Goal: Task Accomplishment & Management: Manage account settings

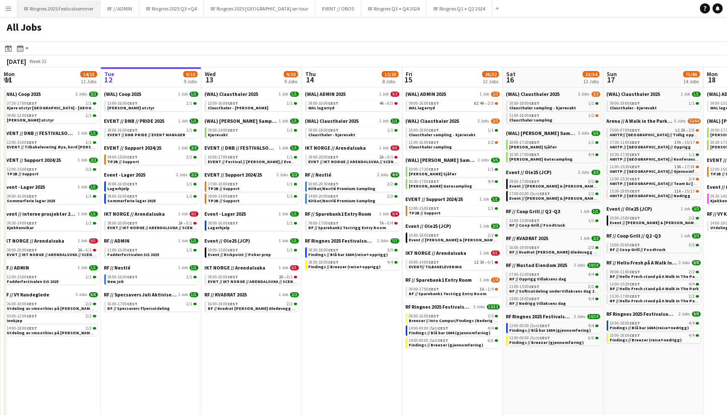
click at [75, 2] on button "RF Ringnes 2025 Festivalsommer Close" at bounding box center [58, 8] width 83 height 16
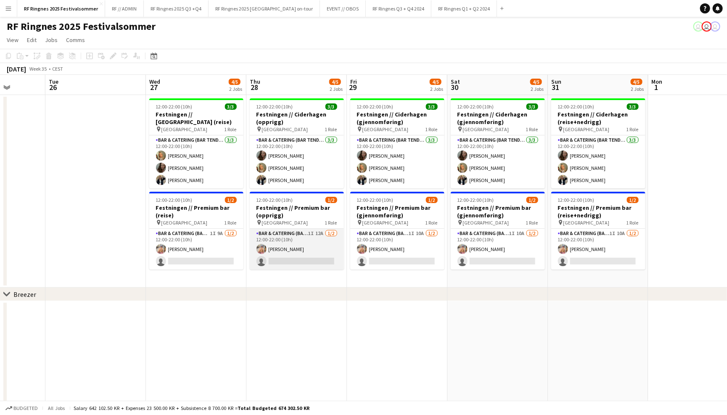
click at [298, 236] on app-card-role "Bar & Catering (Bar Tender) 1I 12A [DATE] 12:00-22:00 (10h) [PERSON_NAME] singl…" at bounding box center [297, 249] width 94 height 41
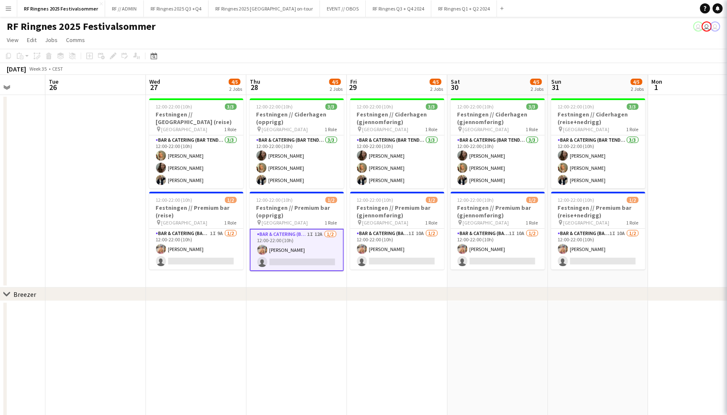
scroll to position [0, 256]
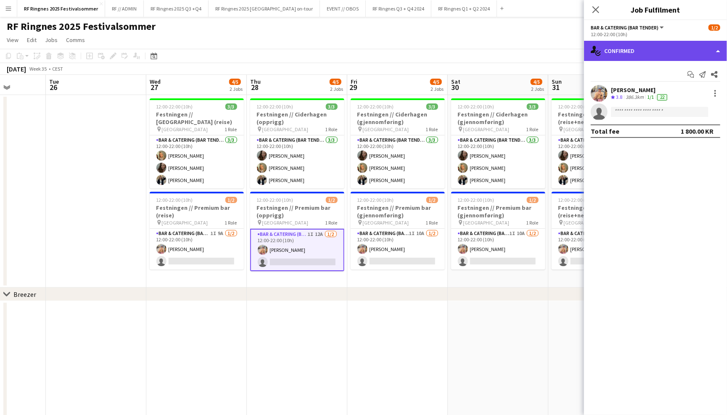
click at [648, 52] on div "single-neutral-actions-check-2 Confirmed" at bounding box center [655, 51] width 143 height 20
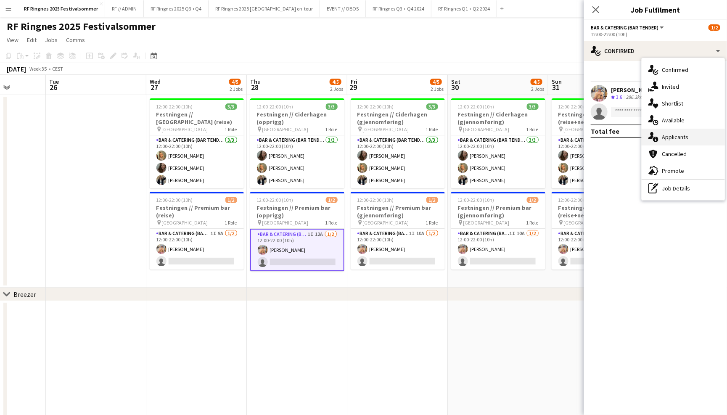
click at [683, 135] on div "single-neutral-actions-information Applicants" at bounding box center [682, 137] width 83 height 17
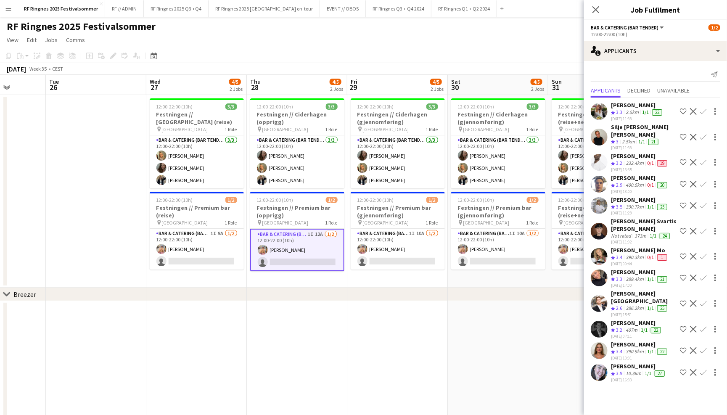
click at [600, 248] on app-user-avatar at bounding box center [599, 256] width 17 height 17
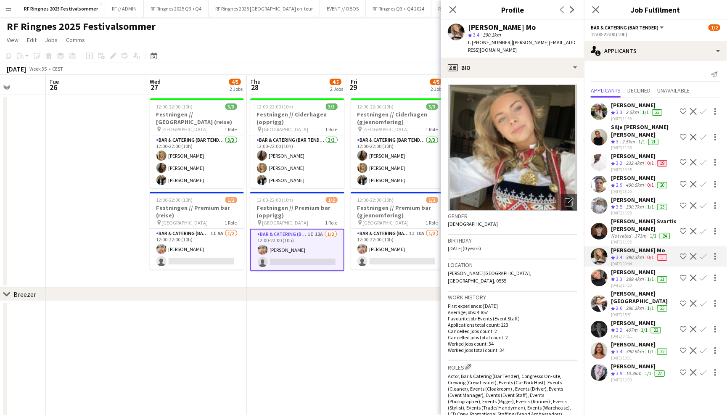
click at [599, 269] on app-user-avatar at bounding box center [599, 277] width 17 height 17
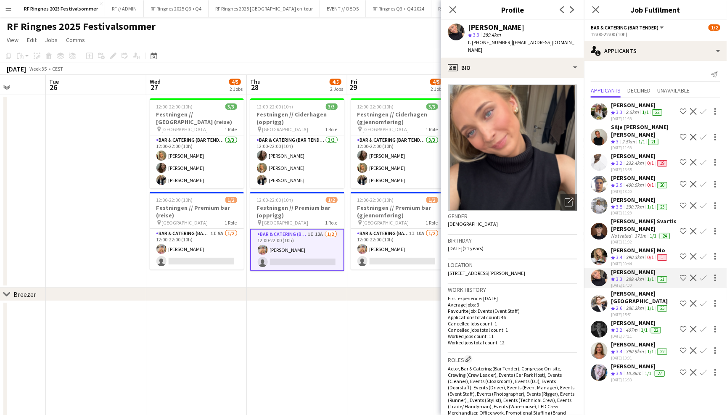
click at [600, 295] on app-user-avatar at bounding box center [599, 303] width 17 height 17
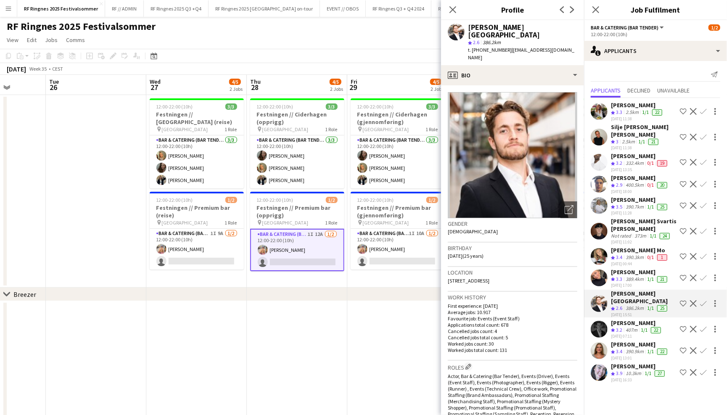
click at [595, 321] on app-user-avatar at bounding box center [599, 329] width 17 height 17
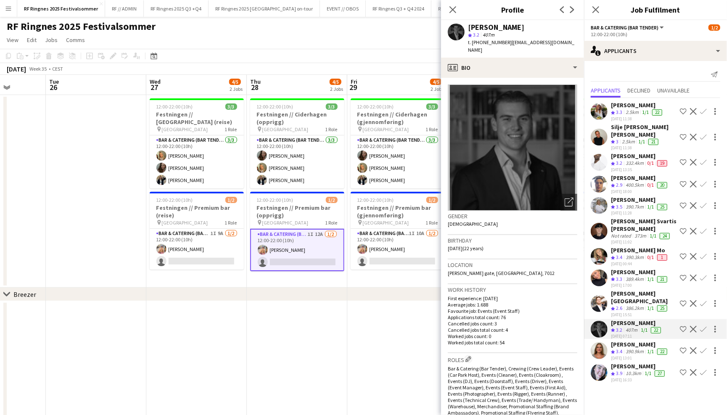
click at [596, 342] on app-user-avatar at bounding box center [599, 350] width 17 height 17
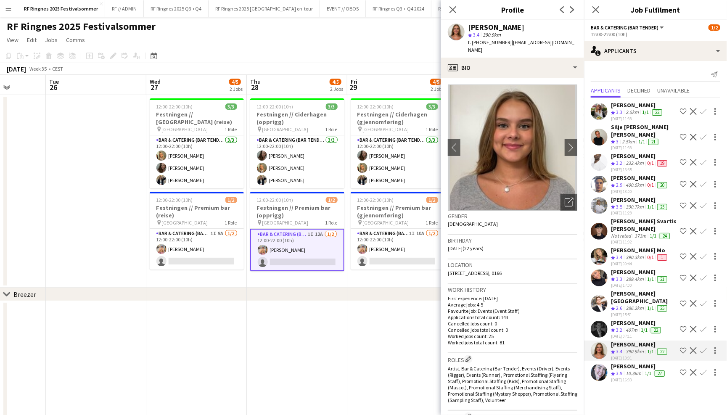
click at [603, 364] on app-user-avatar at bounding box center [599, 372] width 17 height 17
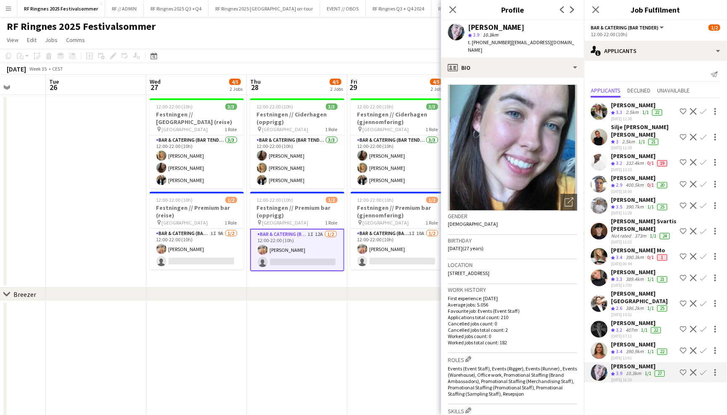
click at [599, 109] on app-user-avatar at bounding box center [599, 111] width 17 height 17
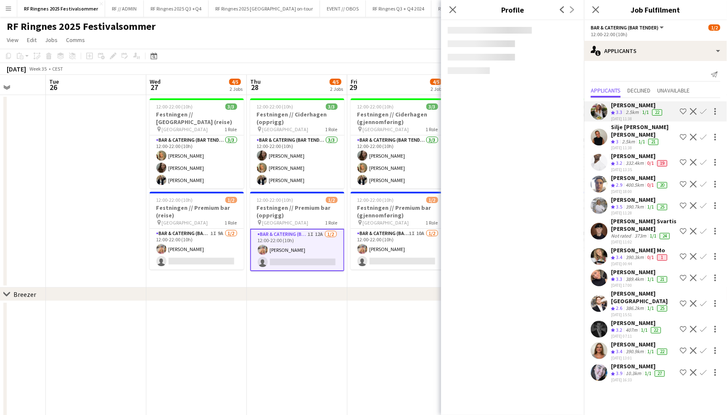
click at [599, 133] on app-user-avatar at bounding box center [599, 137] width 17 height 17
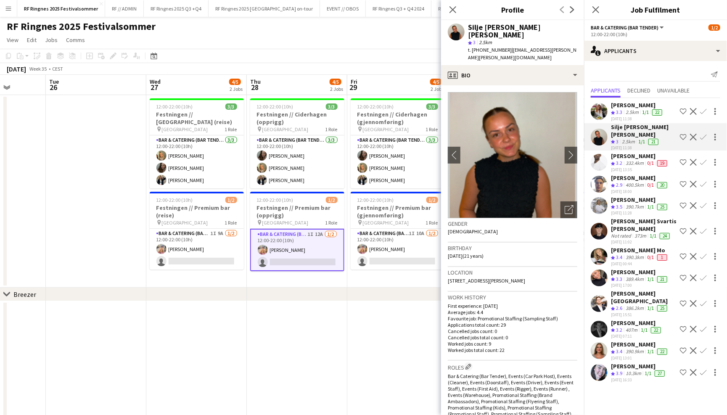
click at [599, 154] on app-user-avatar at bounding box center [599, 162] width 17 height 17
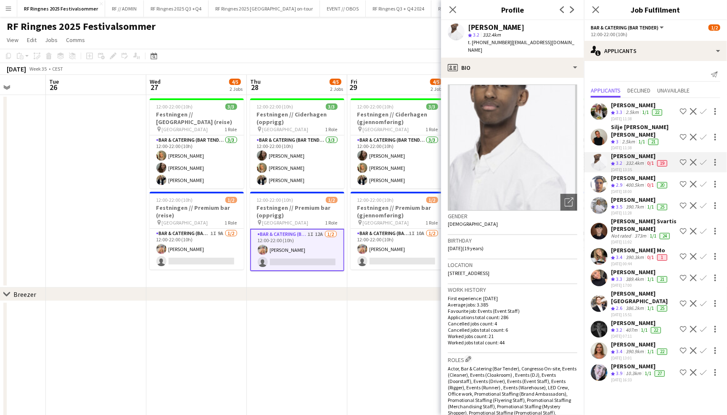
click at [603, 176] on app-user-avatar at bounding box center [599, 184] width 17 height 17
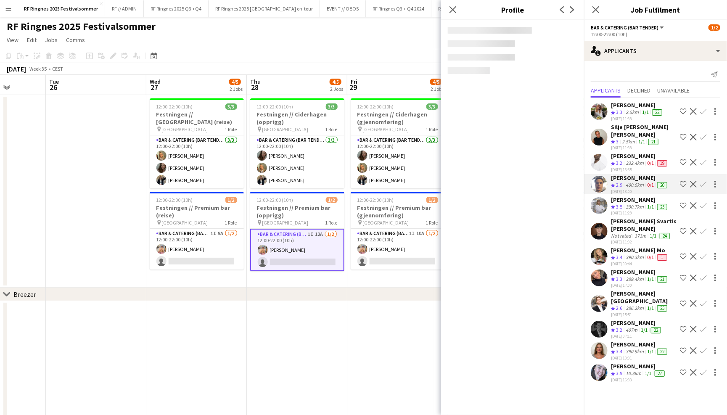
click at [603, 197] on app-user-avatar at bounding box center [599, 205] width 17 height 17
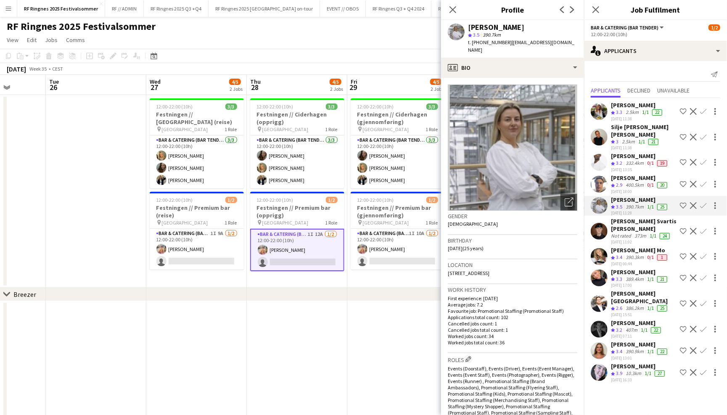
click at [603, 227] on div "[PERSON_NAME] Svartis [PERSON_NAME] Not rated 373m 1/1 24 [DATE] 11:02 Shortlis…" at bounding box center [655, 230] width 143 height 27
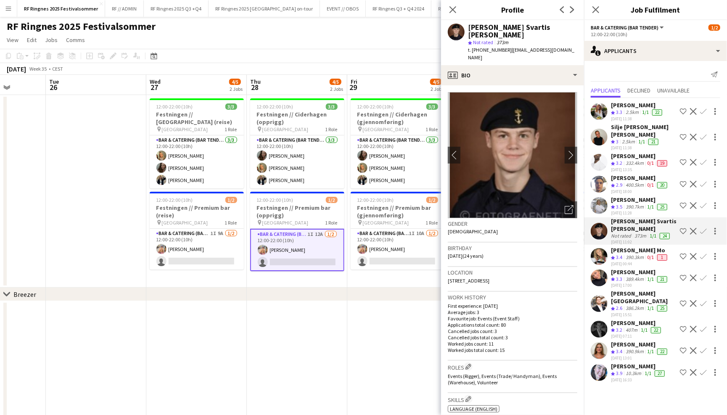
click at [602, 248] on app-user-avatar at bounding box center [599, 256] width 17 height 17
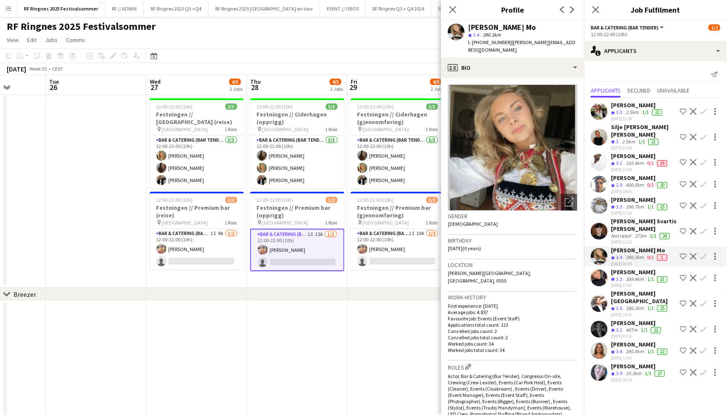
click at [602, 269] on app-user-avatar at bounding box center [599, 277] width 17 height 17
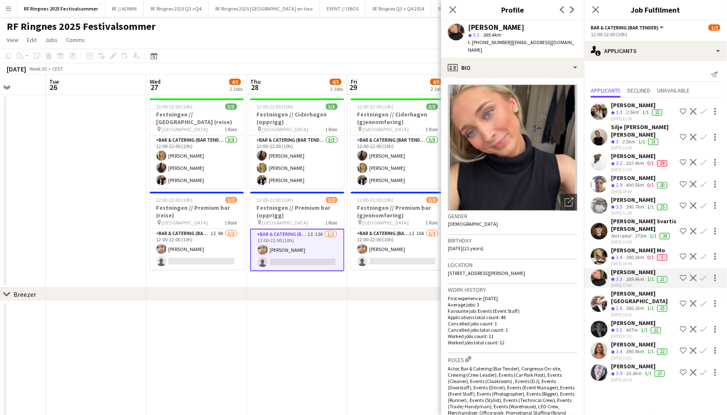
click at [604, 295] on app-user-avatar at bounding box center [599, 303] width 17 height 17
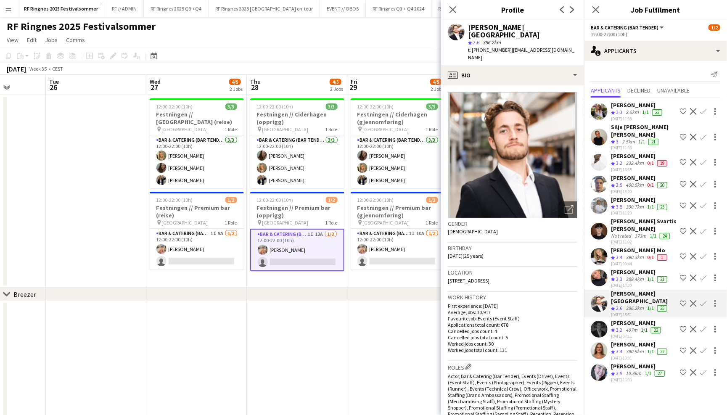
click at [604, 321] on app-user-avatar at bounding box center [599, 329] width 17 height 17
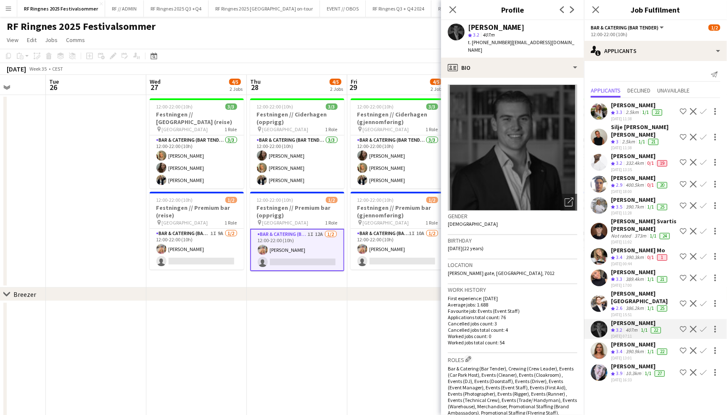
click at [447, 10] on div "Close pop-in" at bounding box center [453, 9] width 24 height 19
click at [453, 11] on icon at bounding box center [452, 9] width 8 height 8
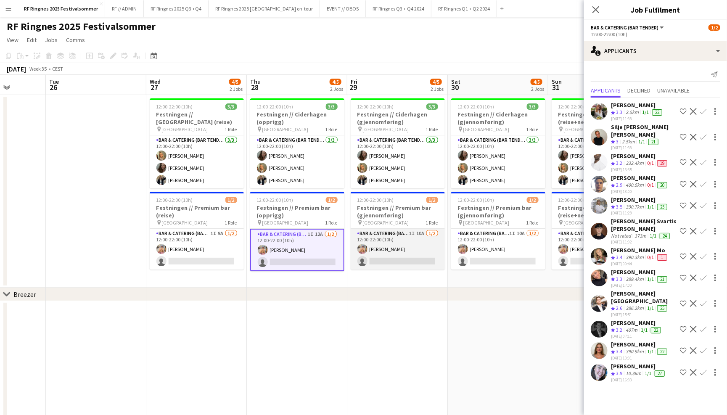
click at [407, 243] on app-card-role "Bar & Catering (Bar Tender) 1I 10A [DATE] 12:00-22:00 (10h) [PERSON_NAME] singl…" at bounding box center [398, 249] width 94 height 41
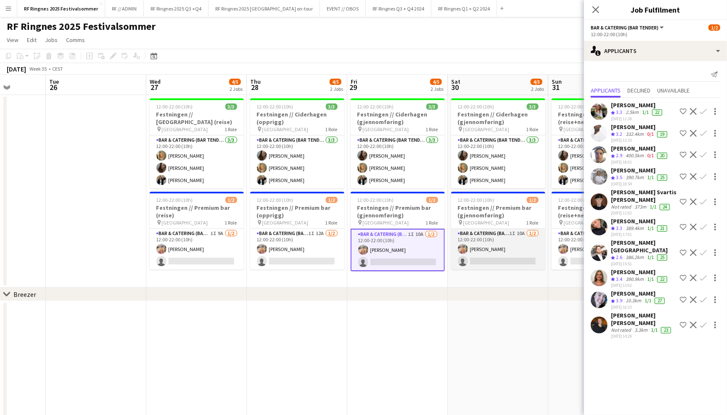
click at [497, 236] on app-card-role "Bar & Catering (Bar Tender) 1I 10A [DATE] 12:00-22:00 (10h) [PERSON_NAME] singl…" at bounding box center [498, 249] width 94 height 41
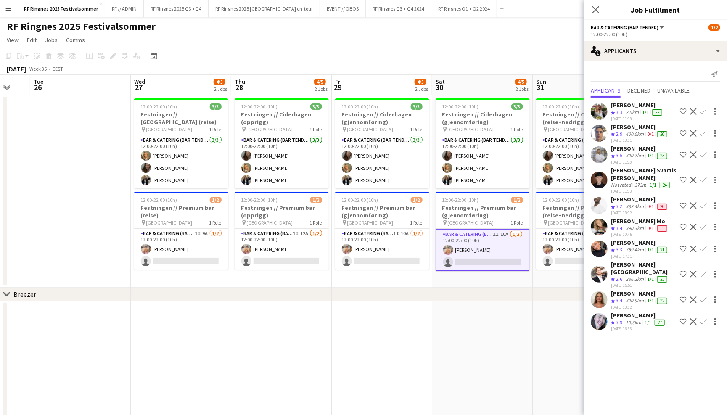
scroll to position [0, 272]
click at [556, 244] on app-card-role "Bar & Catering (Bar Tender) 1I 10A [DATE] 12:00-22:00 (10h) [PERSON_NAME] singl…" at bounding box center [582, 249] width 94 height 41
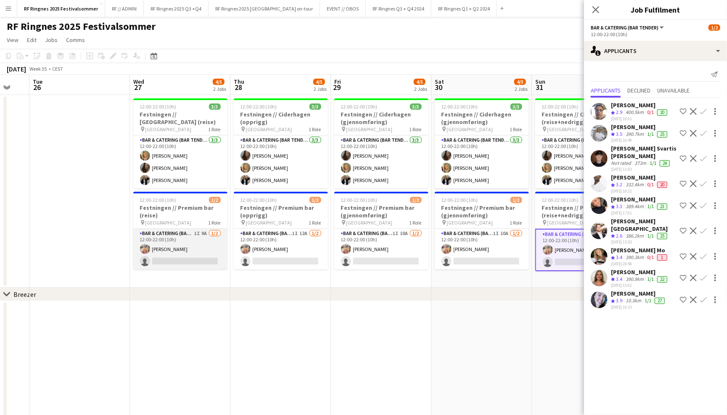
click at [194, 237] on app-card-role "Bar & Catering (Bar Tender) 1I 9A [DATE] 12:00-22:00 (10h) [PERSON_NAME] single…" at bounding box center [180, 249] width 94 height 41
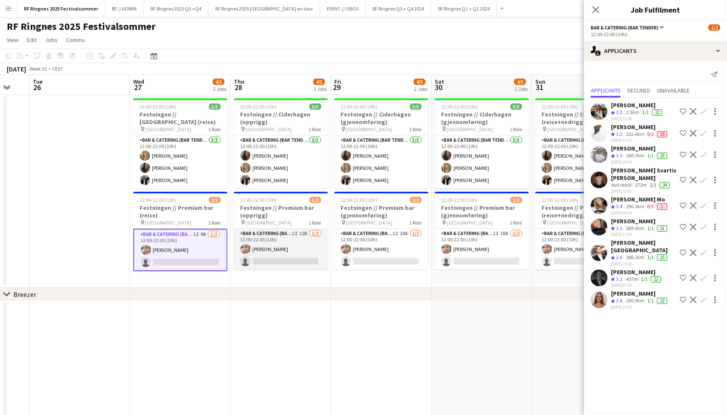
click at [290, 242] on app-card-role "Bar & Catering (Bar Tender) 1I 12A [DATE] 12:00-22:00 (10h) [PERSON_NAME] singl…" at bounding box center [281, 249] width 94 height 41
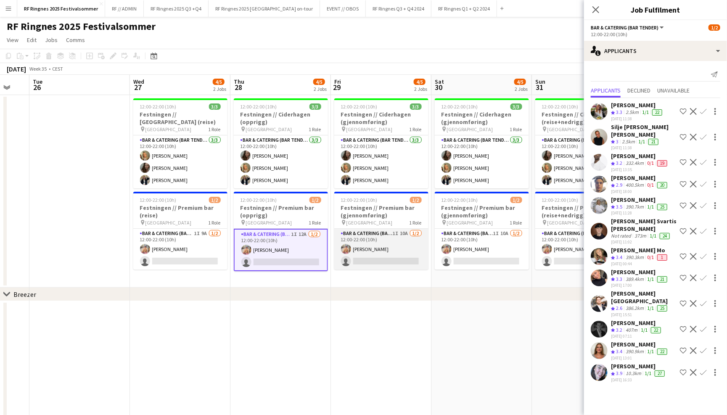
click at [372, 240] on app-card-role "Bar & Catering (Bar Tender) 1I 10A [DATE] 12:00-22:00 (10h) [PERSON_NAME] singl…" at bounding box center [381, 249] width 94 height 41
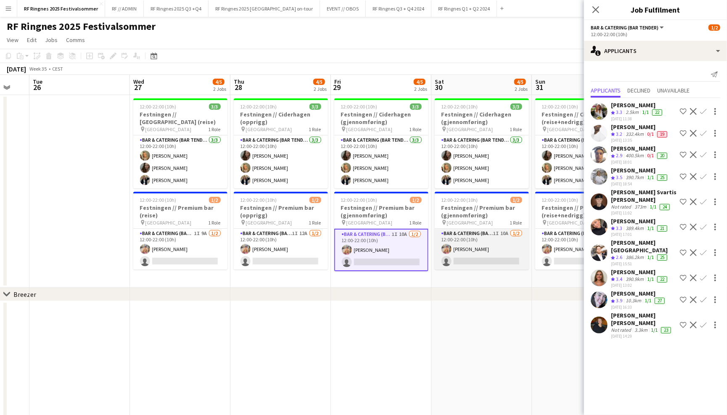
click at [461, 239] on app-card-role "Bar & Catering (Bar Tender) 1I 10A [DATE] 12:00-22:00 (10h) [PERSON_NAME] singl…" at bounding box center [482, 249] width 94 height 41
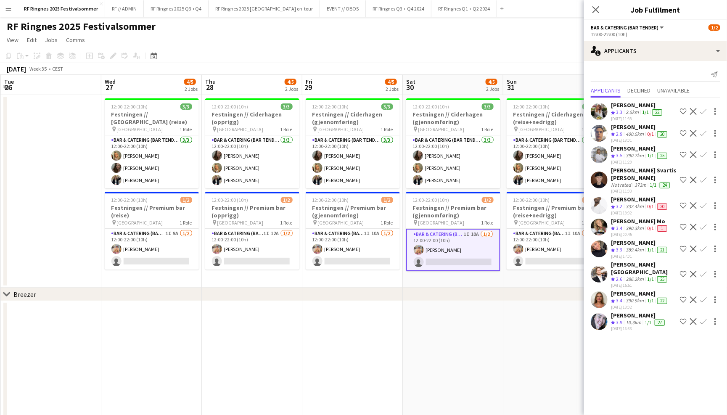
scroll to position [0, 301]
click at [543, 245] on app-card-role "Bar & Catering (Bar Tender) 1I 10A [DATE] 12:00-22:00 (10h) [PERSON_NAME] singl…" at bounding box center [553, 249] width 94 height 41
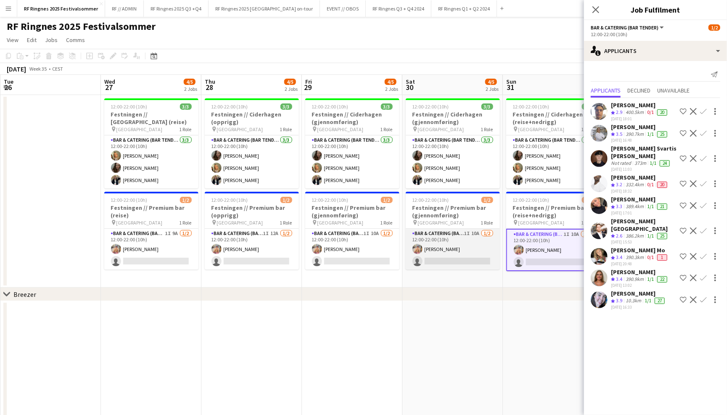
click at [453, 243] on app-card-role "Bar & Catering (Bar Tender) 1I 10A [DATE] 12:00-22:00 (10h) [PERSON_NAME] singl…" at bounding box center [453, 249] width 94 height 41
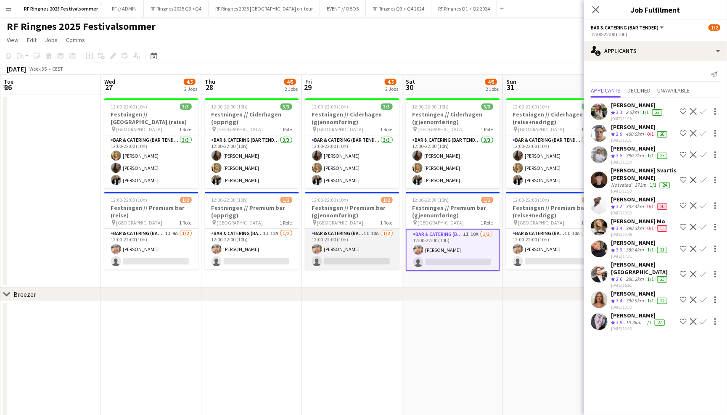
click at [350, 238] on app-card-role "Bar & Catering (Bar Tender) 1I 10A [DATE] 12:00-22:00 (10h) [PERSON_NAME] singl…" at bounding box center [352, 249] width 94 height 41
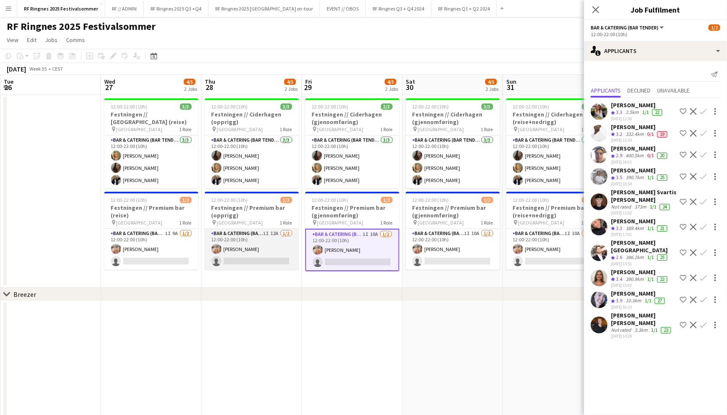
click at [262, 233] on app-card-role "Bar & Catering (Bar Tender) 1I 12A [DATE] 12:00-22:00 (10h) [PERSON_NAME] singl…" at bounding box center [252, 249] width 94 height 41
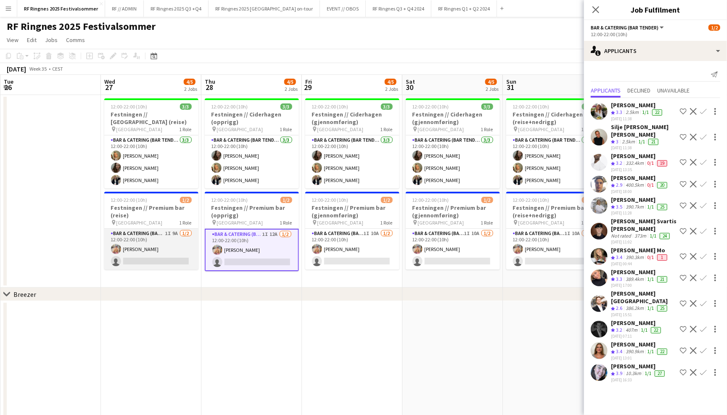
click at [169, 234] on app-card-role "Bar & Catering (Bar Tender) 1I 9A [DATE] 12:00-22:00 (10h) [PERSON_NAME] single…" at bounding box center [151, 249] width 94 height 41
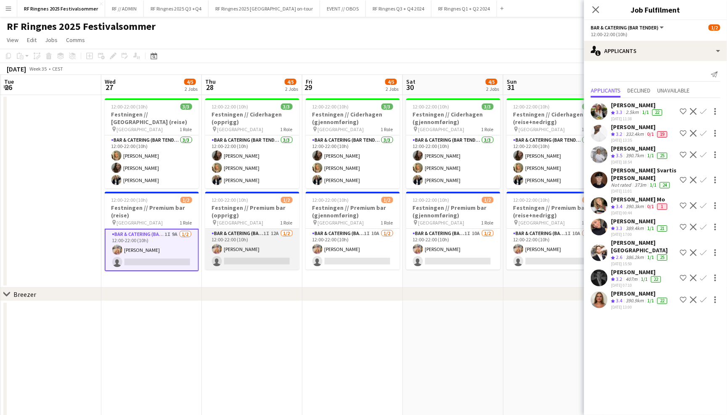
click at [251, 236] on app-card-role "Bar & Catering (Bar Tender) 1I 12A [DATE] 12:00-22:00 (10h) [PERSON_NAME] singl…" at bounding box center [252, 249] width 94 height 41
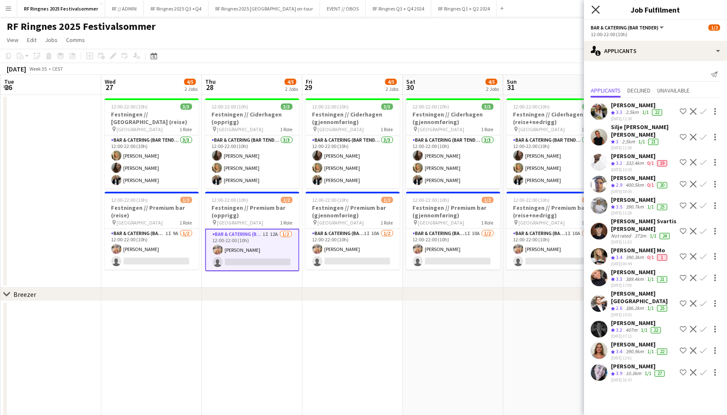
click at [593, 10] on icon "Close pop-in" at bounding box center [595, 9] width 8 height 8
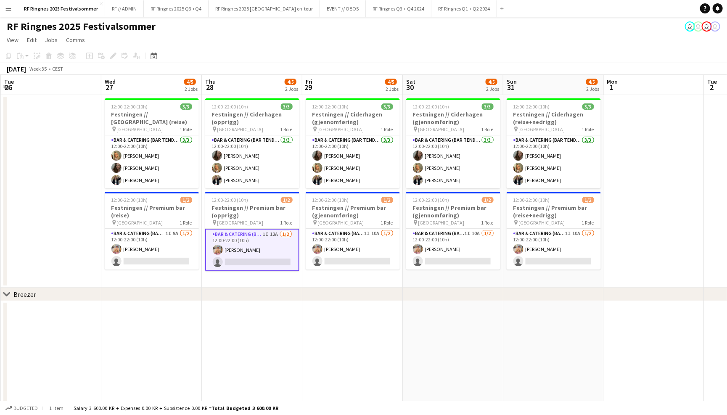
click at [636, 45] on app-page-menu "View Day view expanded Day view collapsed Month view Date picker Jump to [DATE]…" at bounding box center [363, 41] width 727 height 16
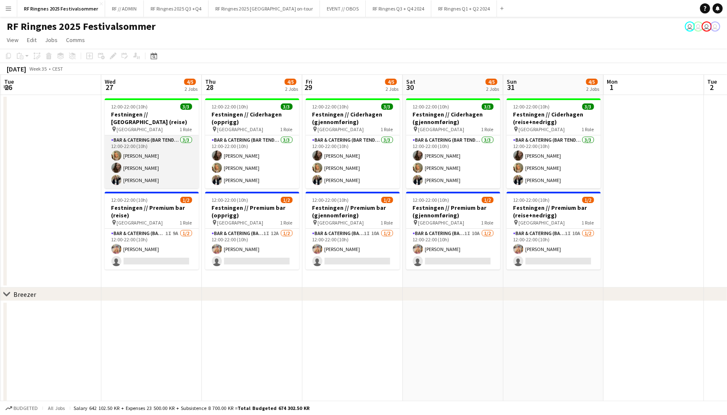
click at [166, 177] on app-card-role "Bar & Catering (Bar Tender) [DATE] 12:00-22:00 (10h) [PERSON_NAME] [PERSON_NAME…" at bounding box center [152, 161] width 94 height 53
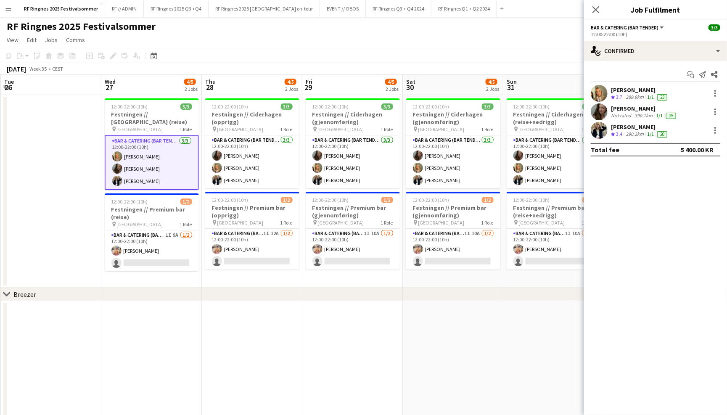
click at [603, 131] on app-user-avatar at bounding box center [599, 130] width 17 height 17
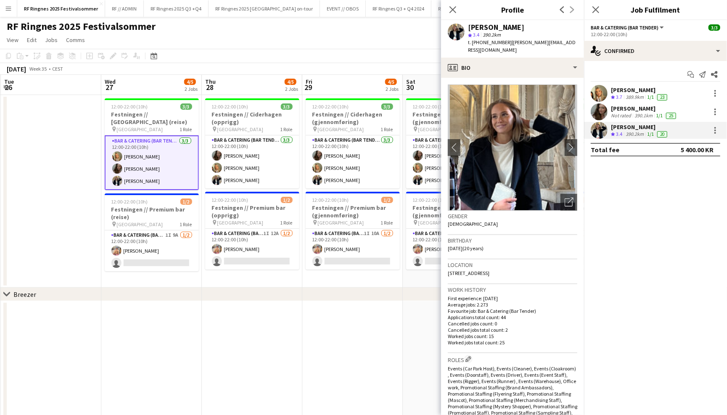
click at [601, 109] on app-user-avatar at bounding box center [599, 111] width 17 height 17
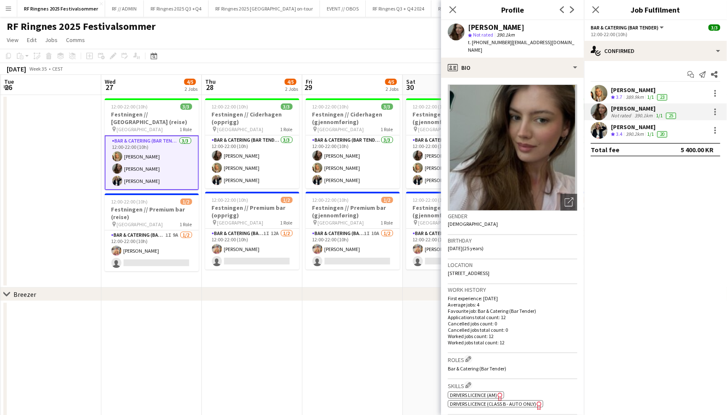
click at [601, 83] on div "Start chat Send notification Share Tuva Berglihn [PERSON_NAME] Crew rating 3.7 …" at bounding box center [655, 112] width 143 height 102
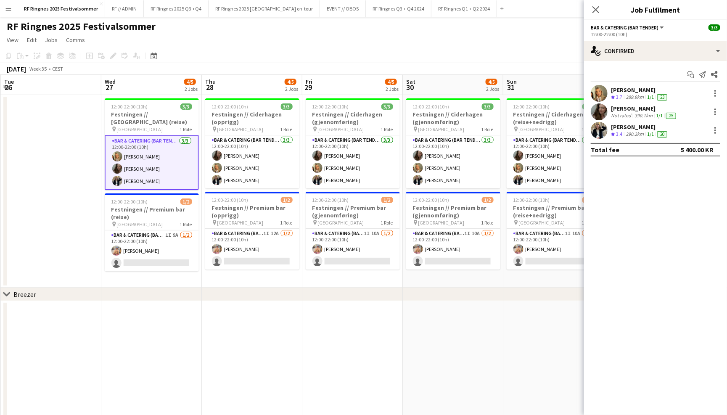
click at [600, 95] on app-user-avatar at bounding box center [599, 93] width 17 height 17
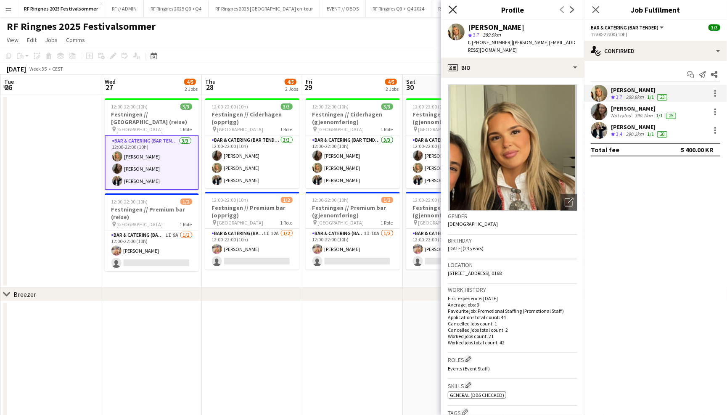
click at [453, 8] on icon "Close pop-in" at bounding box center [452, 9] width 8 height 8
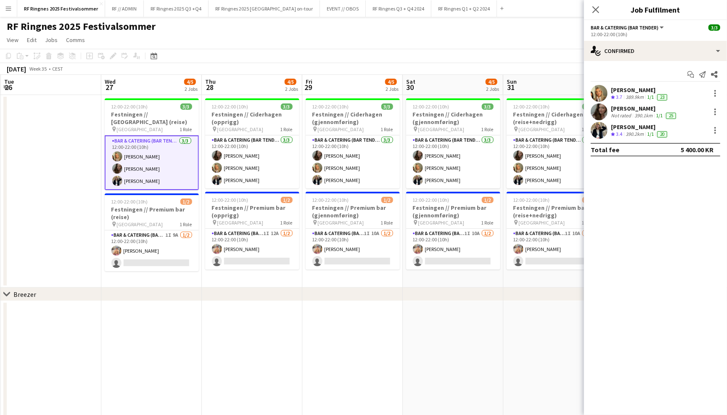
click at [461, 53] on app-toolbar "Copy Paste Paste Command V Paste with crew Command Shift V Paste linked Job [GE…" at bounding box center [363, 56] width 727 height 14
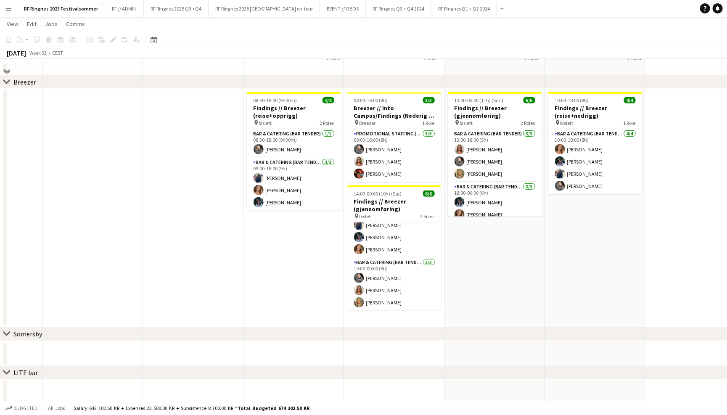
scroll to position [197, 0]
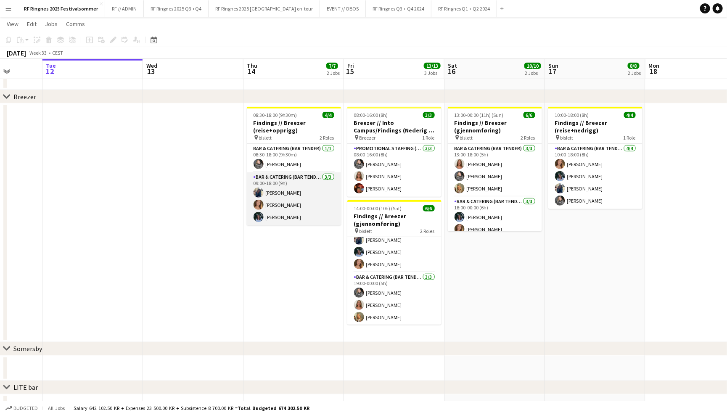
click at [293, 216] on app-card-role "Bar & Catering (Bar Tender) [DATE] 09:00-18:00 (9h) [PERSON_NAME] [PERSON_NAME]" at bounding box center [294, 198] width 94 height 53
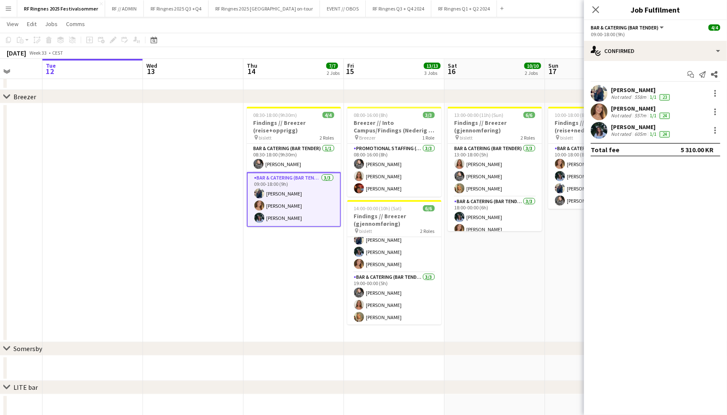
click at [590, 13] on div "Close pop-in" at bounding box center [596, 9] width 24 height 19
click at [593, 11] on icon at bounding box center [595, 9] width 8 height 8
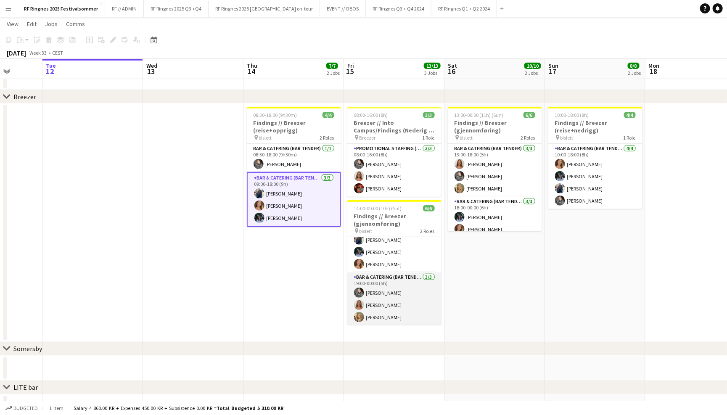
click at [404, 303] on app-card-role "Bar & Catering (Bar Tender) [DATE] 19:00-00:00 (5h) [PERSON_NAME] [PERSON_NAME]…" at bounding box center [394, 298] width 94 height 53
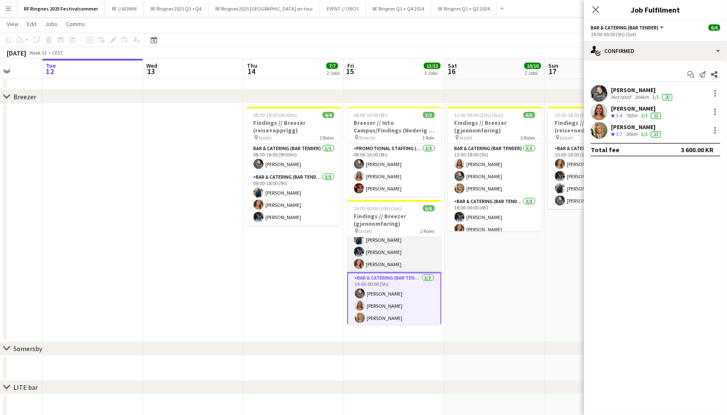
click at [395, 259] on app-card-role "Bar & Catering (Bar Tender) [DATE] 14:00-19:00 (5h) [PERSON_NAME] [PERSON_NAME]…" at bounding box center [394, 245] width 94 height 53
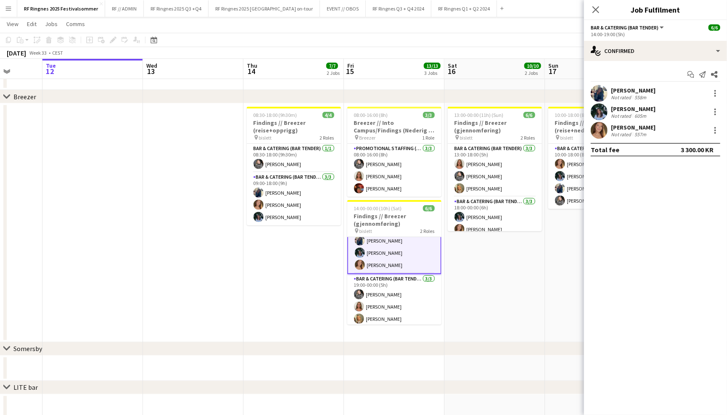
click at [603, 9] on div "Close pop-in" at bounding box center [596, 9] width 24 height 19
click at [598, 9] on icon "Close pop-in" at bounding box center [595, 9] width 8 height 8
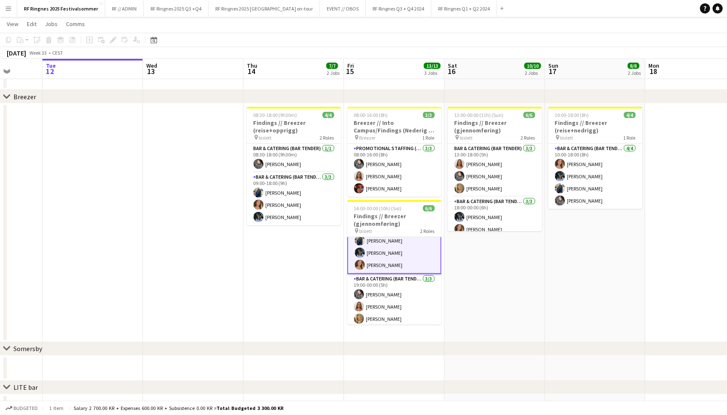
click at [588, 18] on app-page-menu "View Day view expanded Day view collapsed Month view Date picker Jump to [DATE]…" at bounding box center [363, 25] width 727 height 16
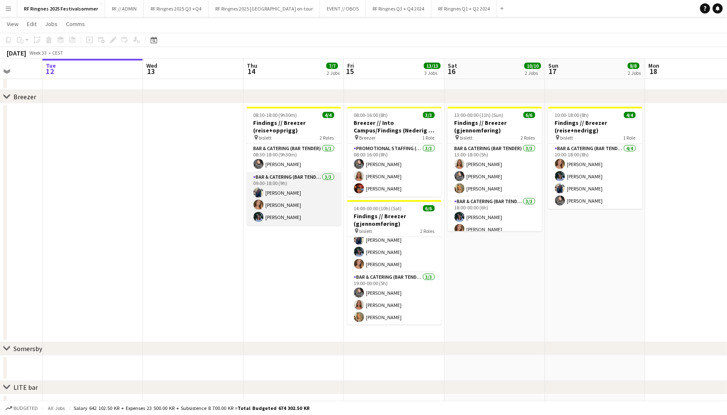
click at [282, 212] on app-card-role "Bar & Catering (Bar Tender) [DATE] 09:00-18:00 (9h) [PERSON_NAME] [PERSON_NAME]" at bounding box center [294, 198] width 94 height 53
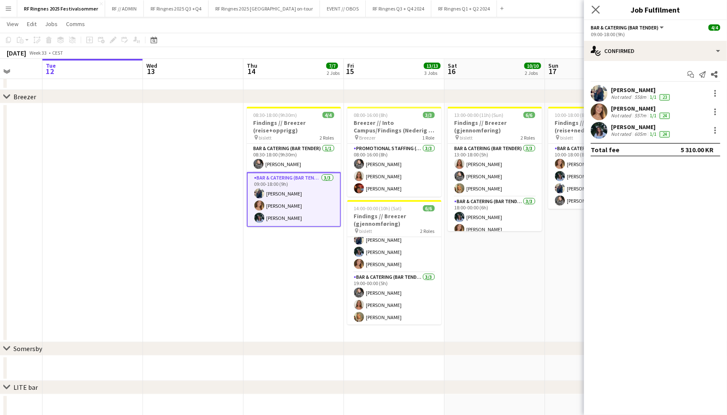
click at [593, 13] on app-icon "Close pop-in" at bounding box center [596, 10] width 12 height 12
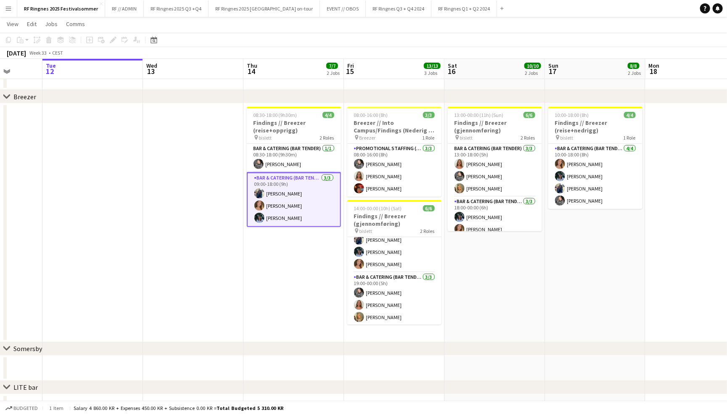
click at [581, 37] on app-toolbar "Copy Paste Paste Command V Paste with crew Command Shift V Paste linked Job [GE…" at bounding box center [363, 40] width 727 height 14
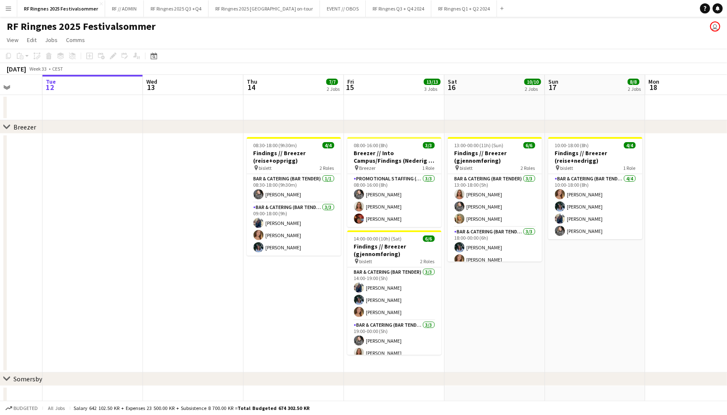
scroll to position [0, 0]
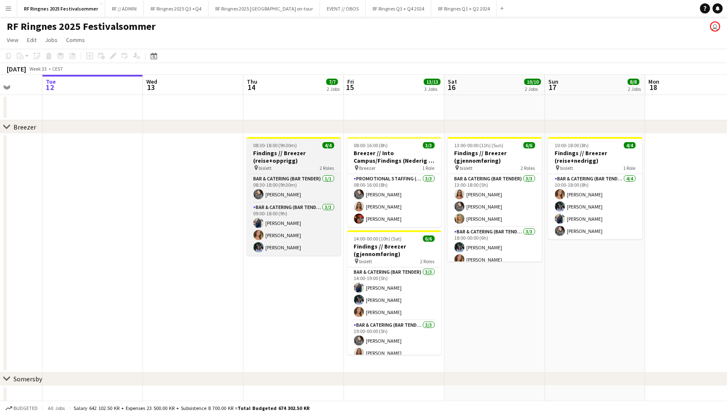
click at [310, 155] on h3 "Findings // Breezer (reise+opprigg)" at bounding box center [294, 156] width 94 height 15
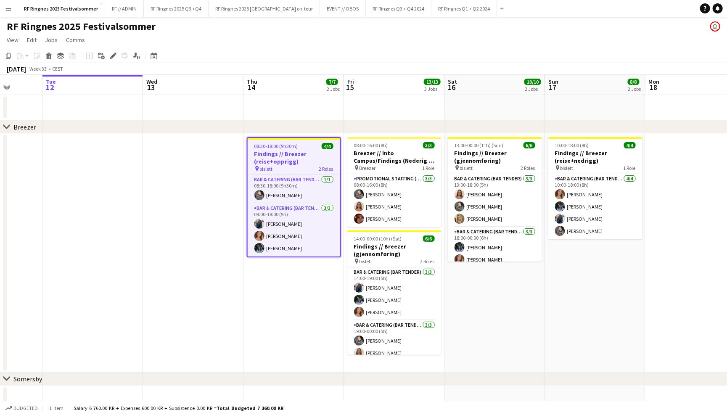
click at [307, 44] on app-page-menu "View Day view expanded Day view collapsed Month view Date picker Jump to [DATE]…" at bounding box center [363, 41] width 727 height 16
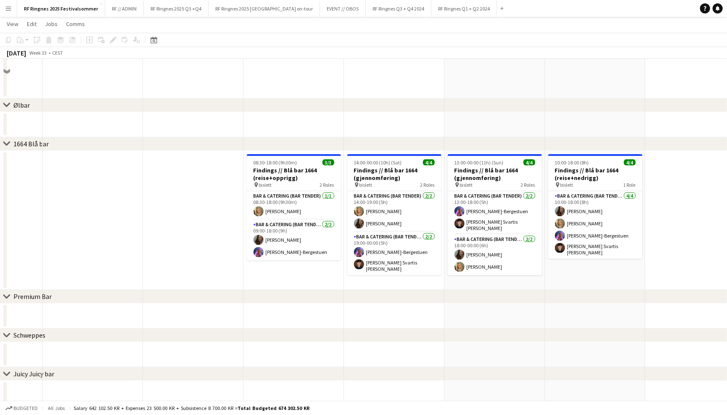
scroll to position [632, 0]
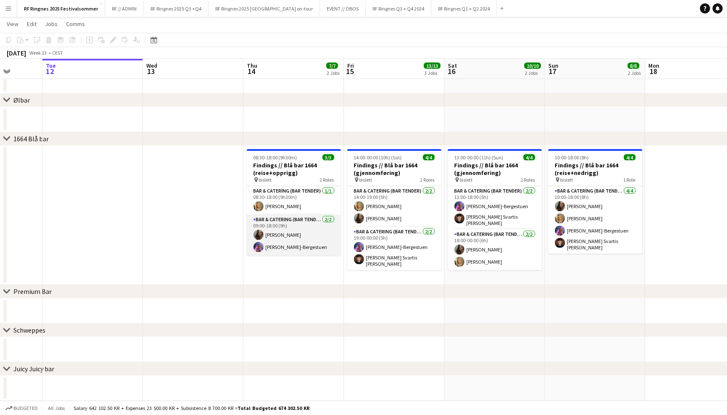
click at [300, 241] on app-card-role "Bar & Catering (Bar Tender) [DATE] 09:00-18:00 (9h) [PERSON_NAME]" at bounding box center [294, 235] width 94 height 41
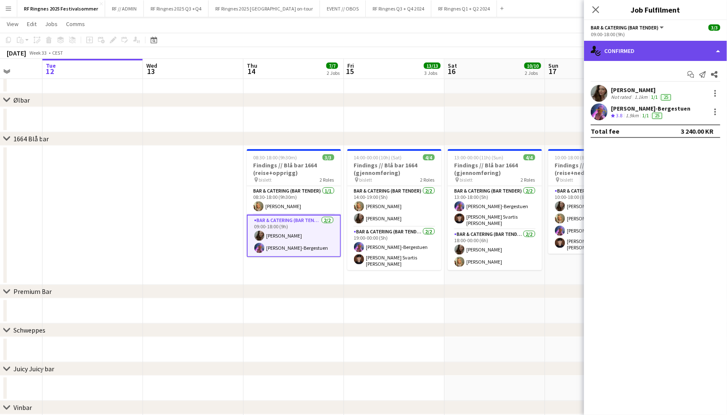
click at [625, 58] on div "single-neutral-actions-check-2 Confirmed" at bounding box center [655, 51] width 143 height 20
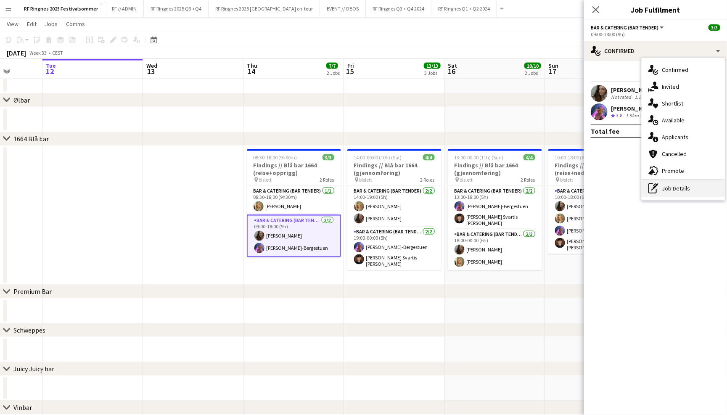
click at [672, 184] on div "pen-write Job Details" at bounding box center [682, 188] width 83 height 17
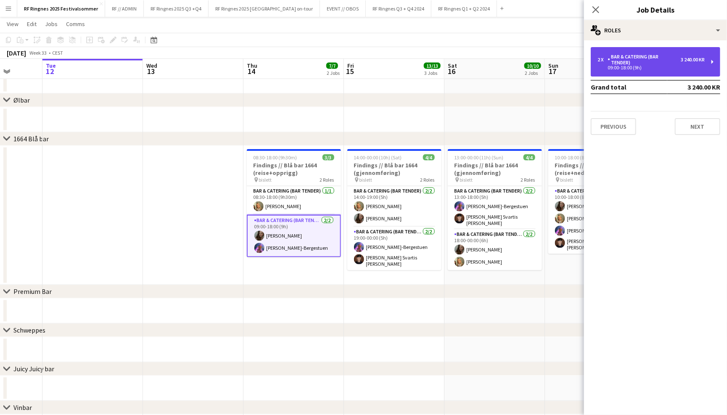
click at [629, 60] on div "Bar & Catering (Bar Tender)" at bounding box center [643, 60] width 73 height 12
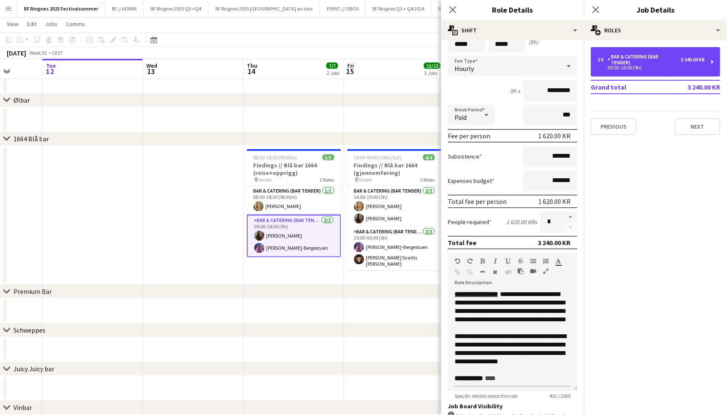
scroll to position [63, 0]
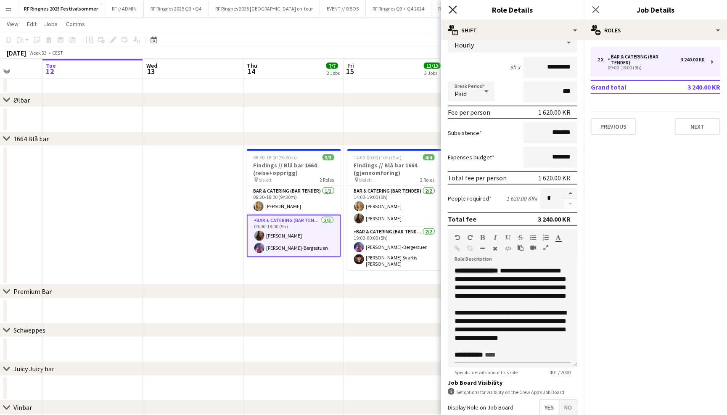
click at [455, 6] on icon "Close pop-in" at bounding box center [452, 9] width 8 height 8
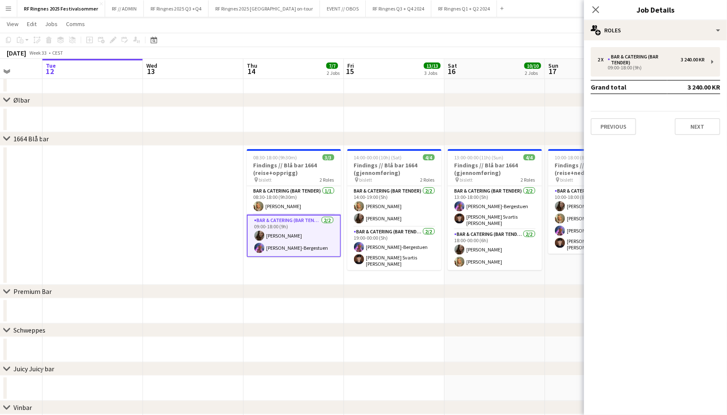
click at [459, 30] on app-page-menu "View Day view expanded Day view collapsed Month view Date picker Jump to [DATE]…" at bounding box center [363, 25] width 727 height 16
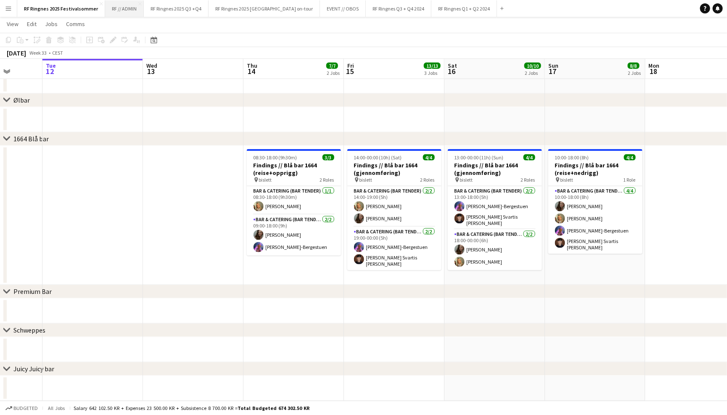
click at [129, 10] on button "RF // ADMIN Close" at bounding box center [124, 8] width 39 height 16
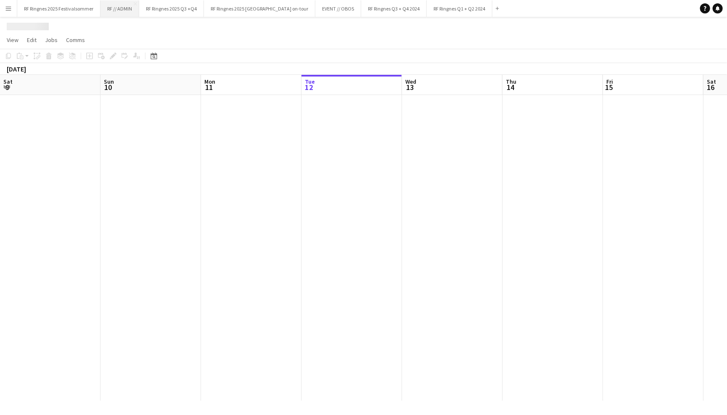
scroll to position [0, 200]
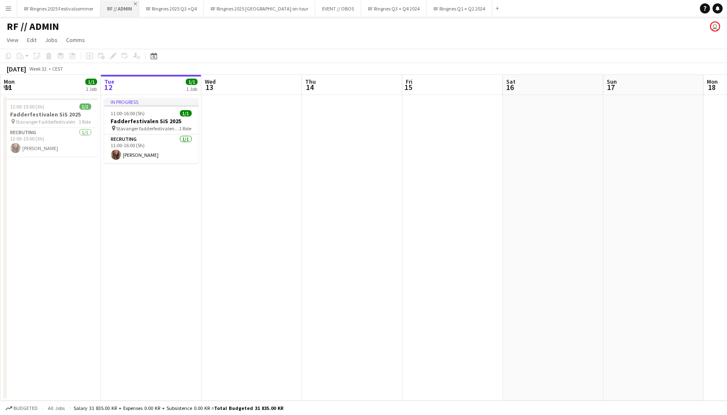
click at [136, 3] on app-icon "Close" at bounding box center [135, 3] width 3 height 3
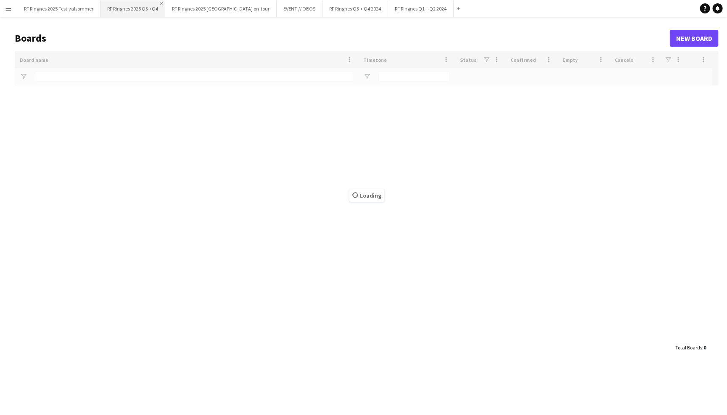
type input "*******"
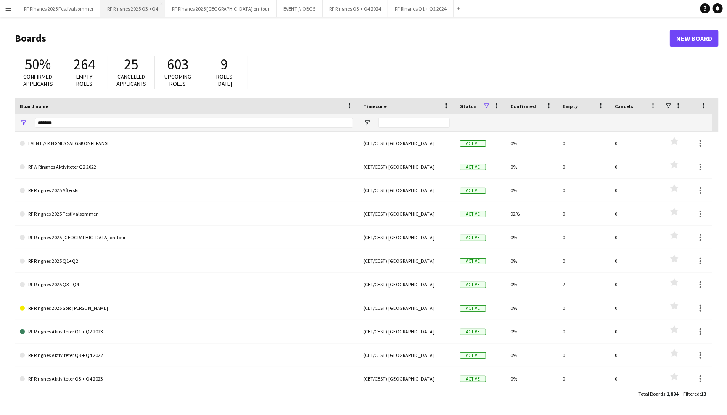
click at [153, 11] on button "RF Ringnes 2025 Q3 +Q4 Close" at bounding box center [132, 8] width 65 height 16
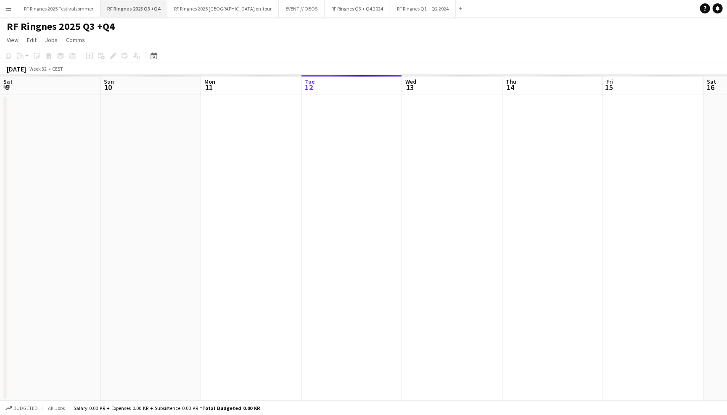
scroll to position [0, 200]
click at [162, 3] on app-icon "Close" at bounding box center [163, 3] width 3 height 3
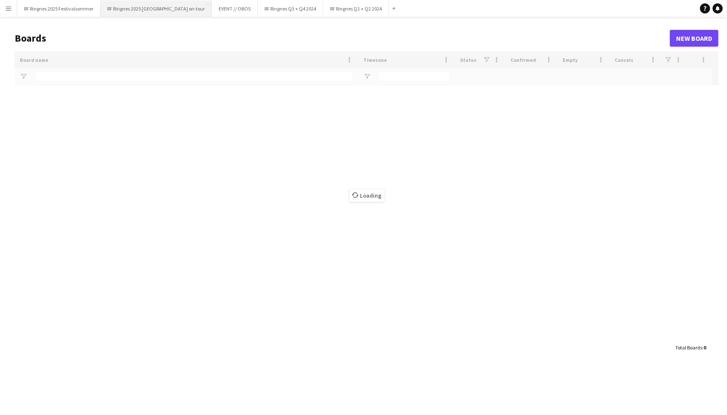
type input "*******"
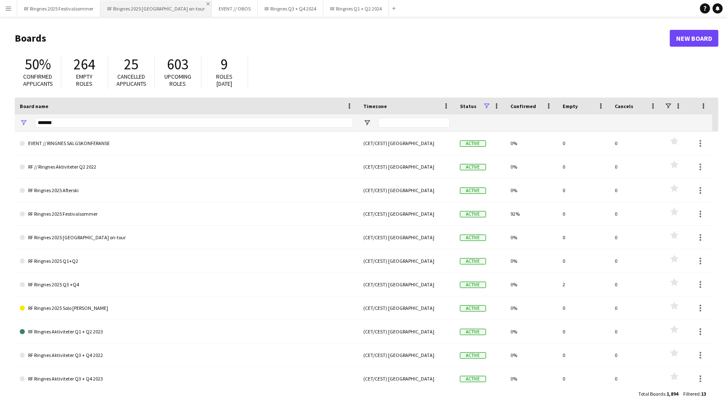
click at [206, 3] on app-icon "Close" at bounding box center [207, 3] width 3 height 3
click at [138, 5] on button "EVENT // OBOS Close" at bounding box center [123, 8] width 46 height 16
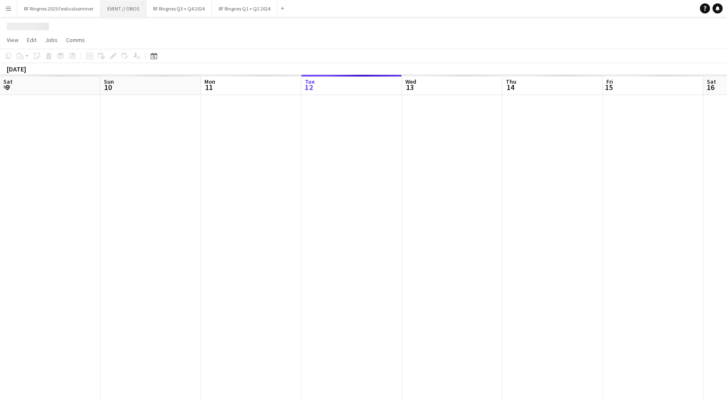
scroll to position [0, 200]
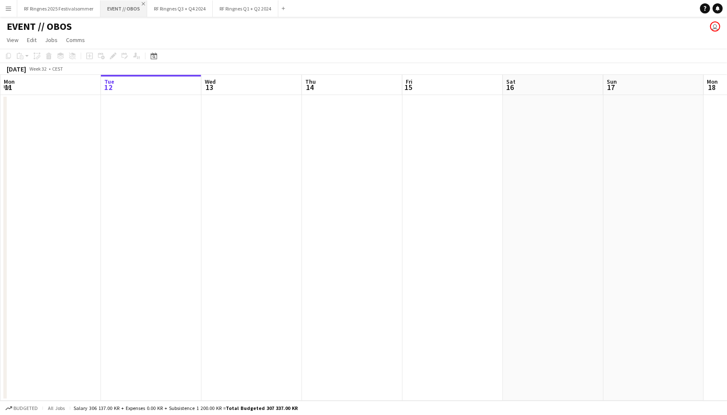
click at [143, 4] on app-icon "Close" at bounding box center [143, 3] width 3 height 3
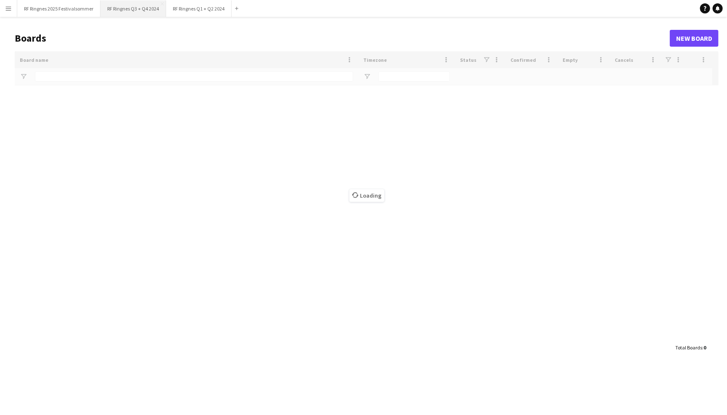
type input "*******"
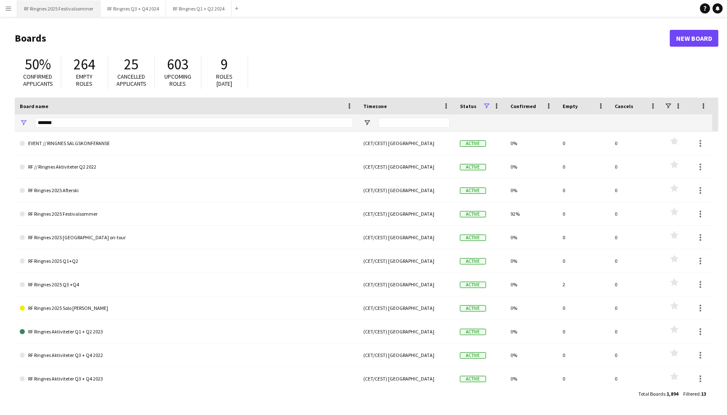
click at [71, 9] on button "RF Ringnes 2025 Festivalsommer Close" at bounding box center [58, 8] width 83 height 16
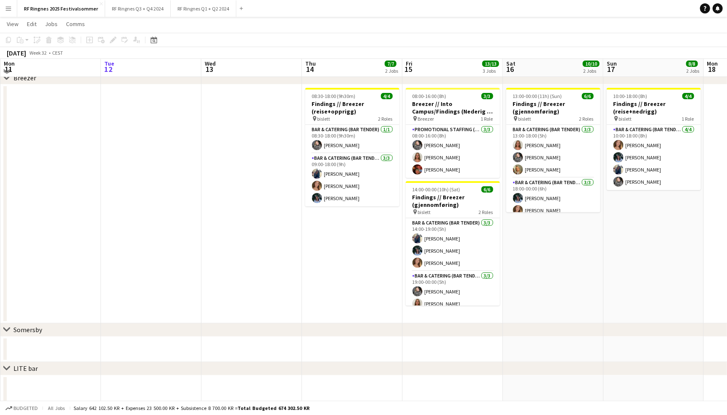
scroll to position [46, 0]
